Goal: Information Seeking & Learning: Check status

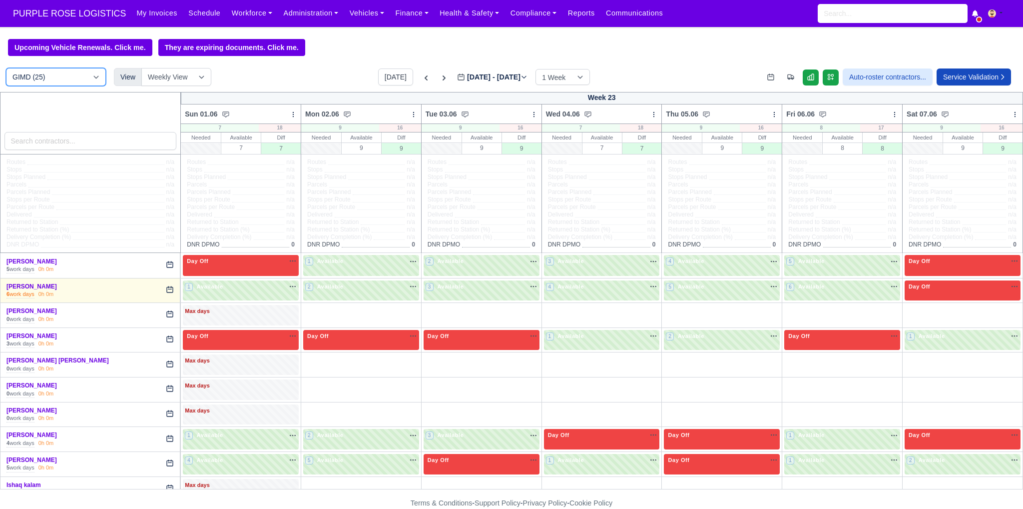
click at [54, 82] on select "DIG1 (188) DAK1 (1) GIMD (25)" at bounding box center [56, 77] width 100 height 18
select select "1"
click at [6, 69] on select "DIG1 (188) DAK1 (1) GIMD (25)" at bounding box center [56, 77] width 100 height 18
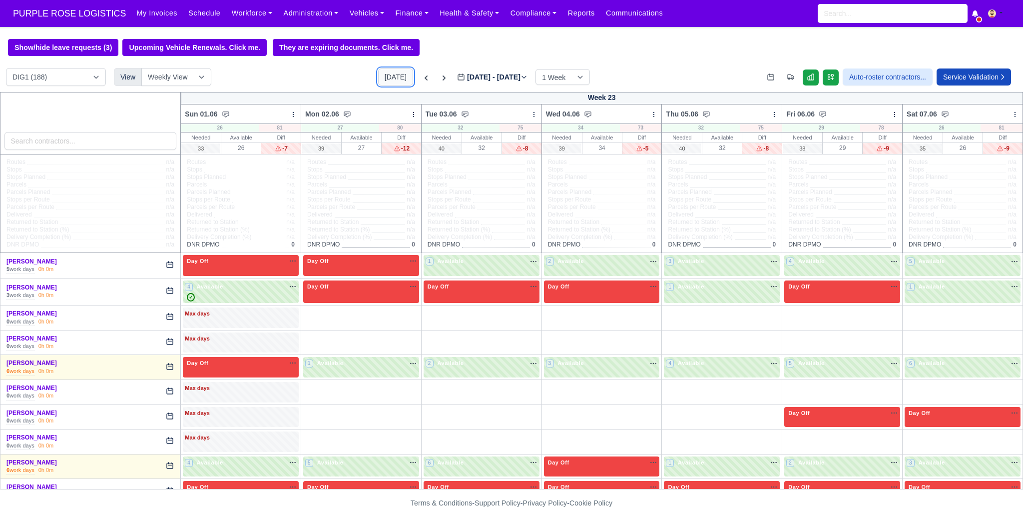
click at [400, 76] on button "[DATE]" at bounding box center [395, 76] width 35 height 17
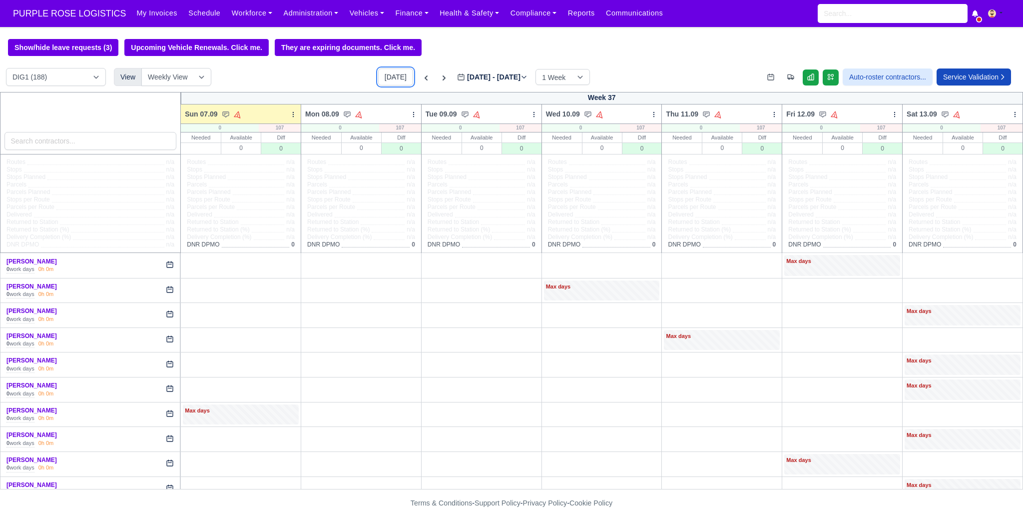
type input "[DATE]"
click at [102, 142] on input "search" at bounding box center [90, 141] width 172 height 18
type input "m"
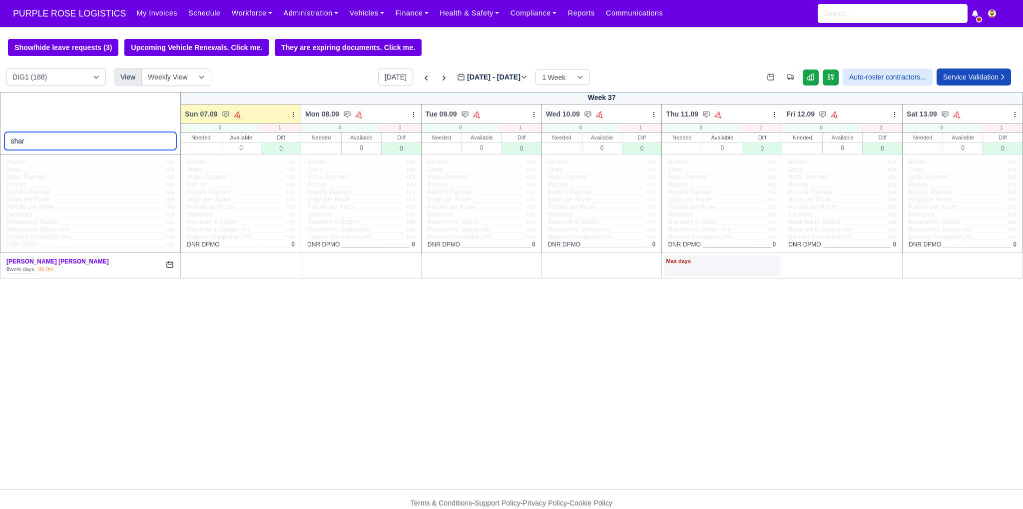
type input "shar"
click at [420, 82] on div "[DATE] [DATE] - [DATE] [DATE] 1 Week 2 Weeks 3 Weeks 4 Weeks" at bounding box center [484, 76] width 212 height 17
click at [421, 81] on icon at bounding box center [426, 78] width 10 height 10
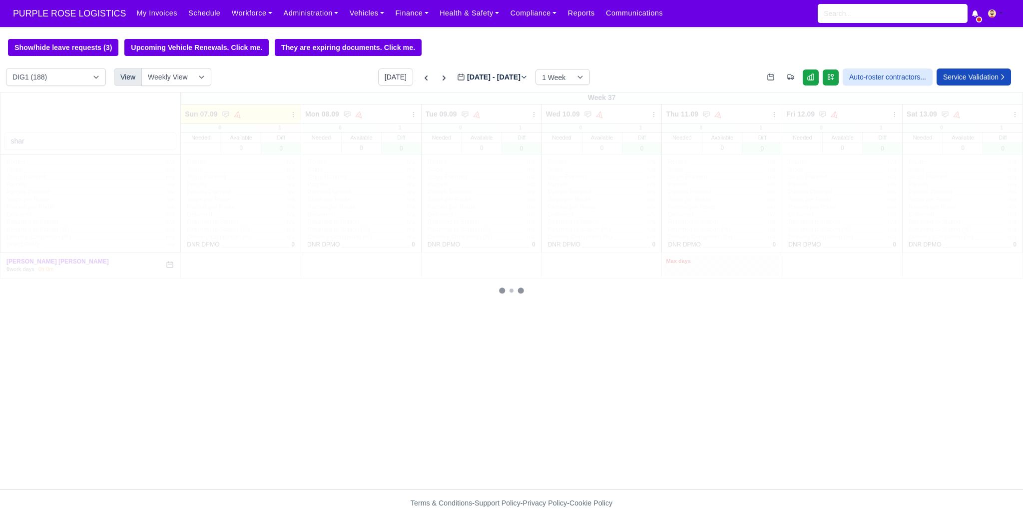
type input "[DATE]"
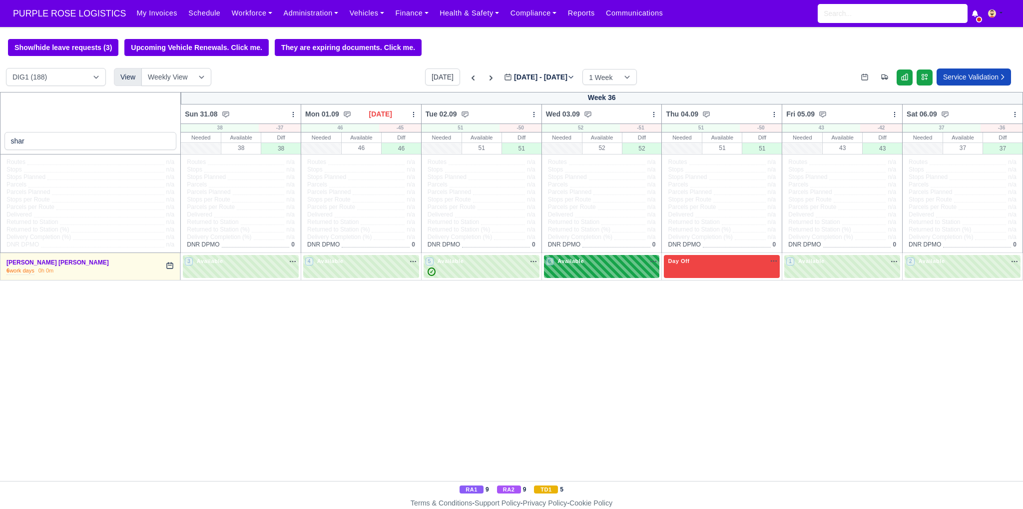
click at [578, 262] on span "Available" at bounding box center [571, 260] width 30 height 7
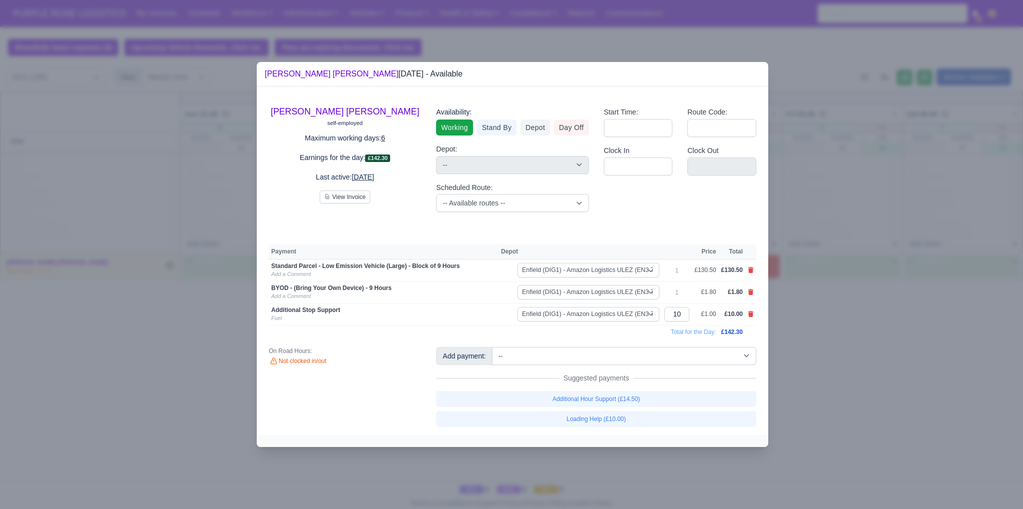
click at [683, 36] on div at bounding box center [511, 254] width 1023 height 509
